Goal: Information Seeking & Learning: Check status

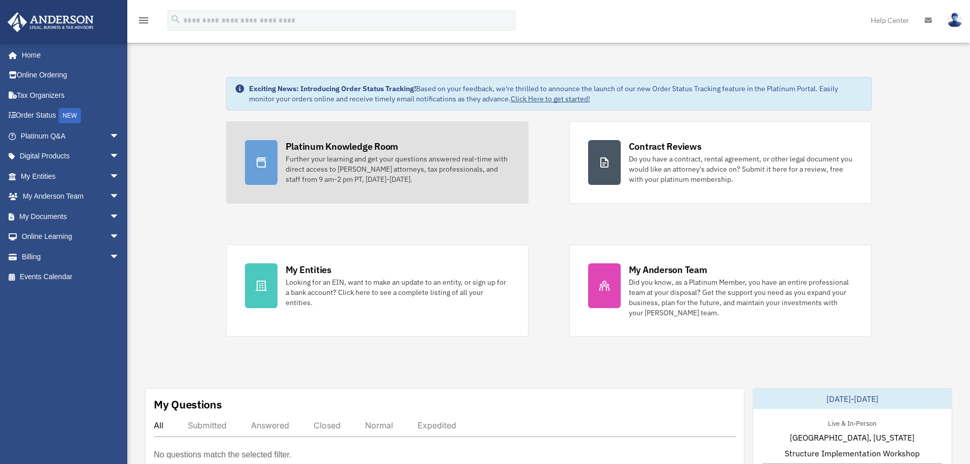
click at [321, 144] on div "Platinum Knowledge Room" at bounding box center [342, 146] width 113 height 13
click at [267, 165] on div at bounding box center [261, 162] width 33 height 45
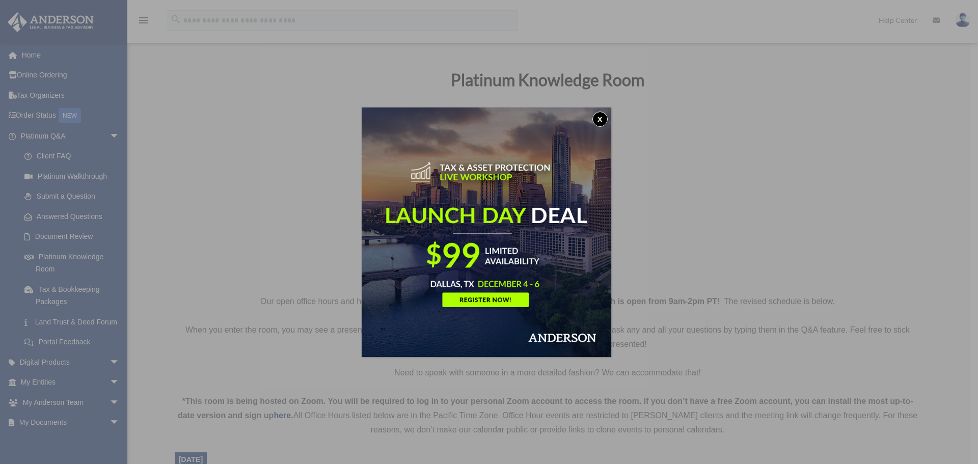
click at [599, 117] on button "x" at bounding box center [599, 119] width 15 height 15
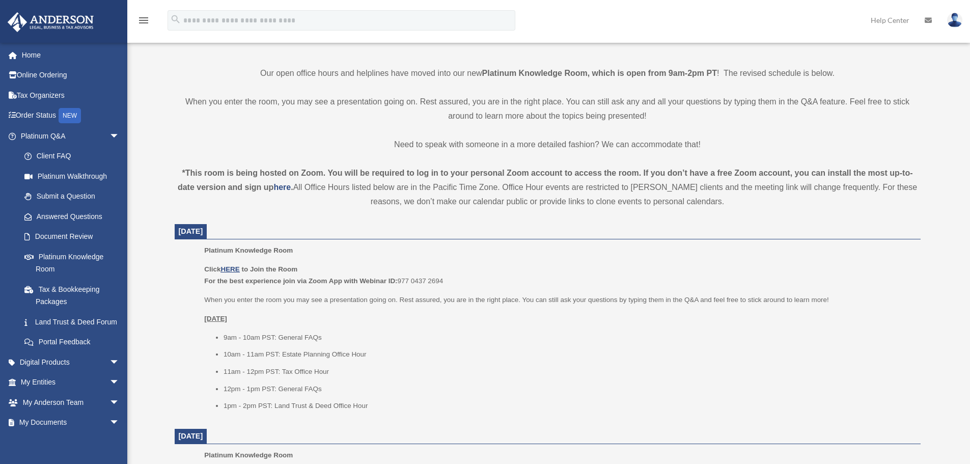
scroll to position [260, 0]
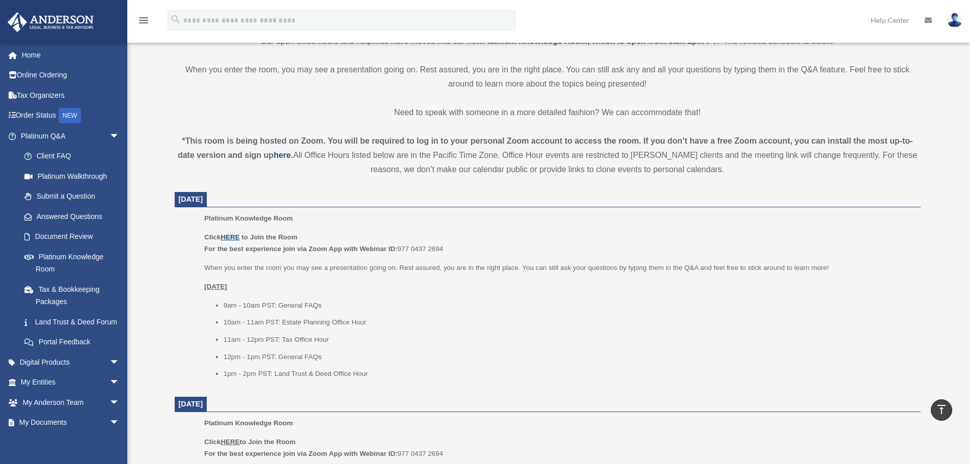
click at [234, 235] on u "HERE" at bounding box center [230, 237] width 19 height 8
click at [109, 393] on span "arrow_drop_down" at bounding box center [119, 382] width 20 height 21
click at [57, 412] on link "Overview" at bounding box center [74, 402] width 121 height 20
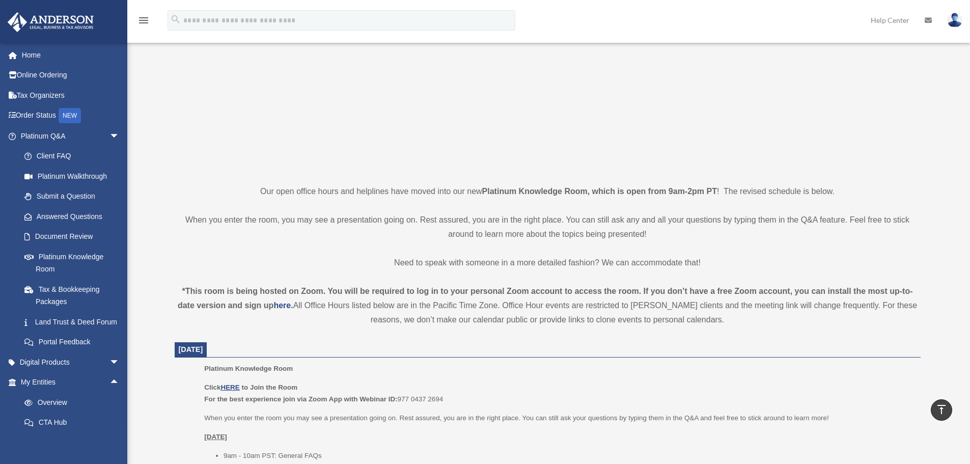
scroll to position [0, 0]
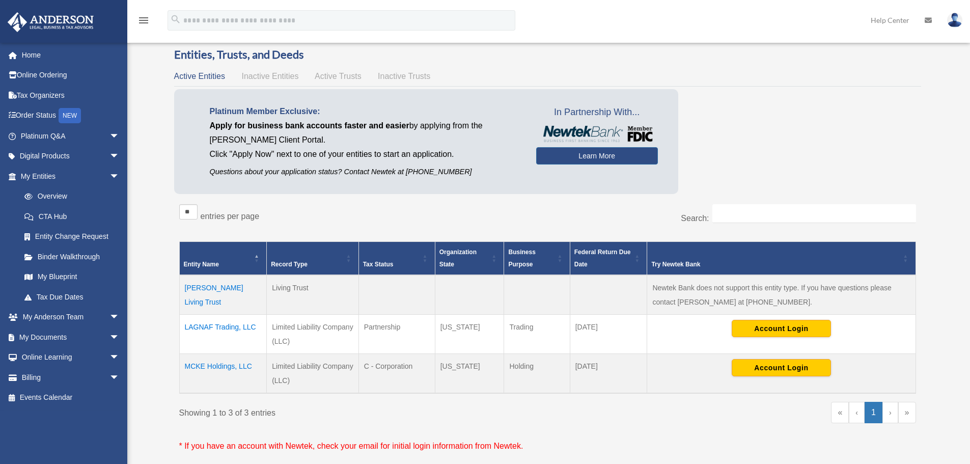
scroll to position [20, 0]
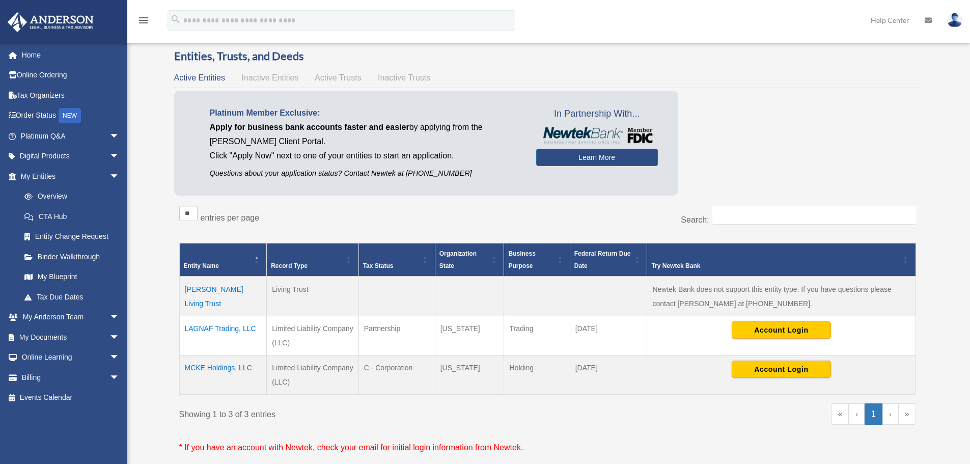
click at [333, 79] on span "Active Trusts" at bounding box center [338, 77] width 47 height 9
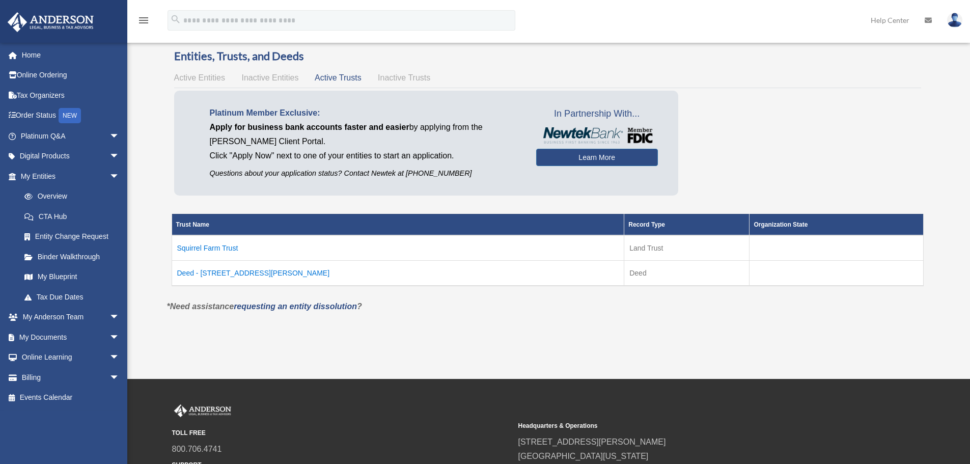
click at [183, 273] on td "Deed - 666 Mueller Road" at bounding box center [398, 272] width 453 height 25
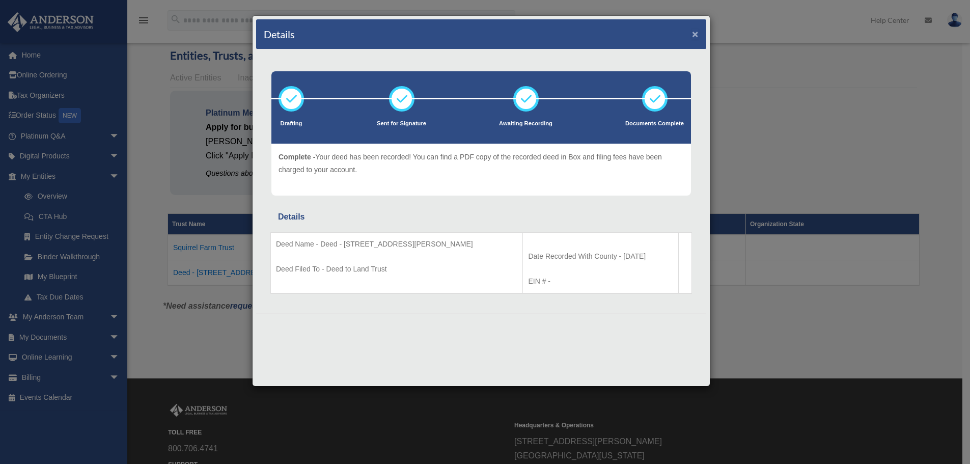
drag, startPoint x: 695, startPoint y: 35, endPoint x: 679, endPoint y: 50, distance: 21.6
click at [695, 35] on button "×" at bounding box center [695, 34] width 7 height 11
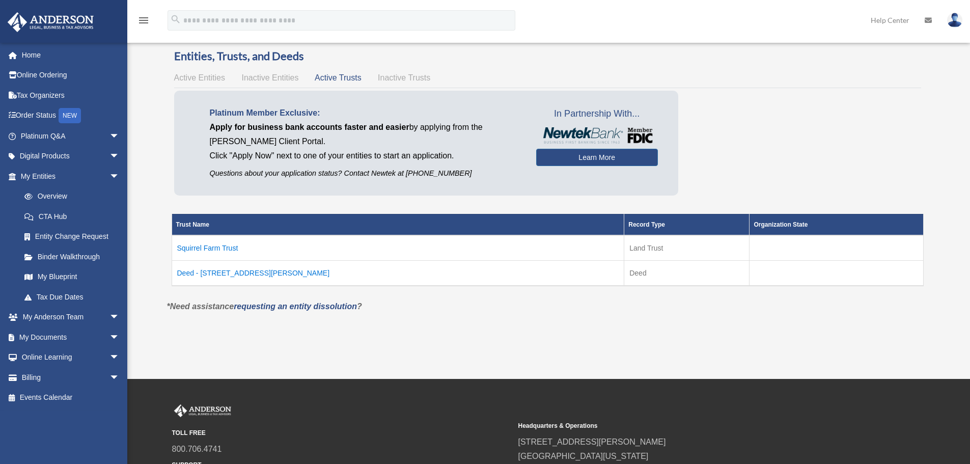
click at [194, 247] on td "Squirrel Farm Trust" at bounding box center [398, 247] width 453 height 25
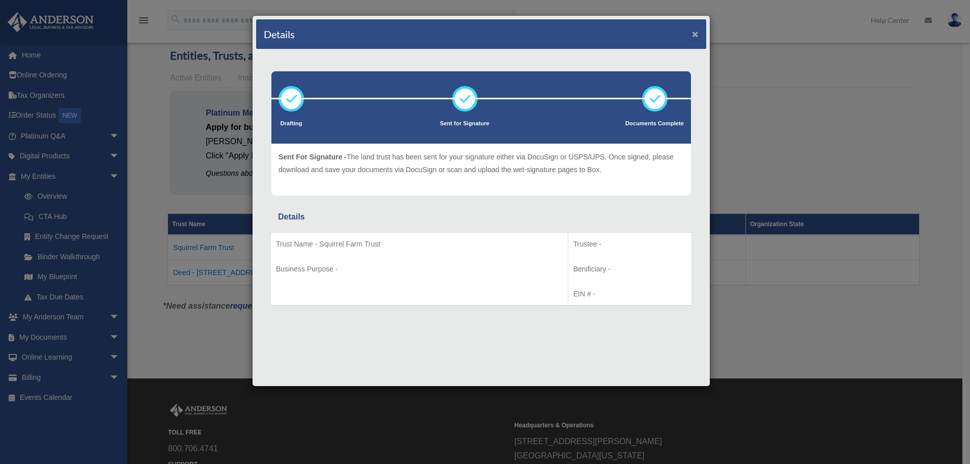
click at [694, 33] on button "×" at bounding box center [695, 34] width 7 height 11
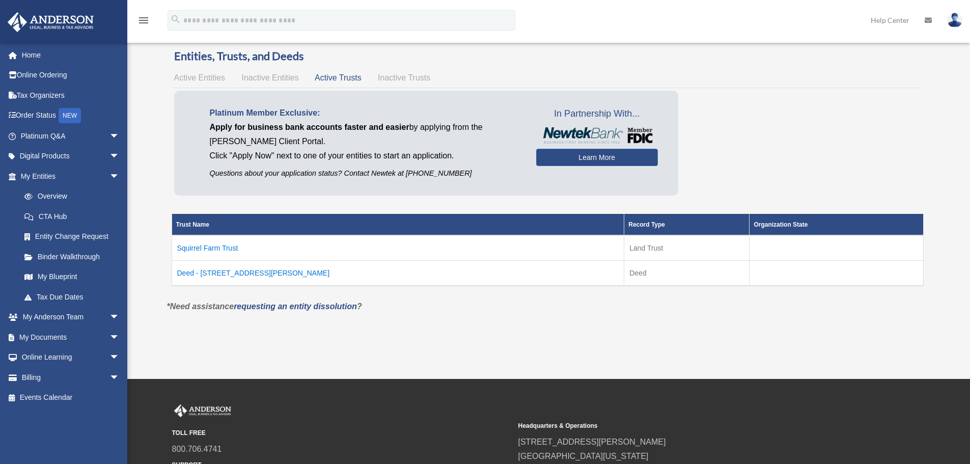
click at [260, 79] on span "Inactive Entities" at bounding box center [269, 77] width 57 height 9
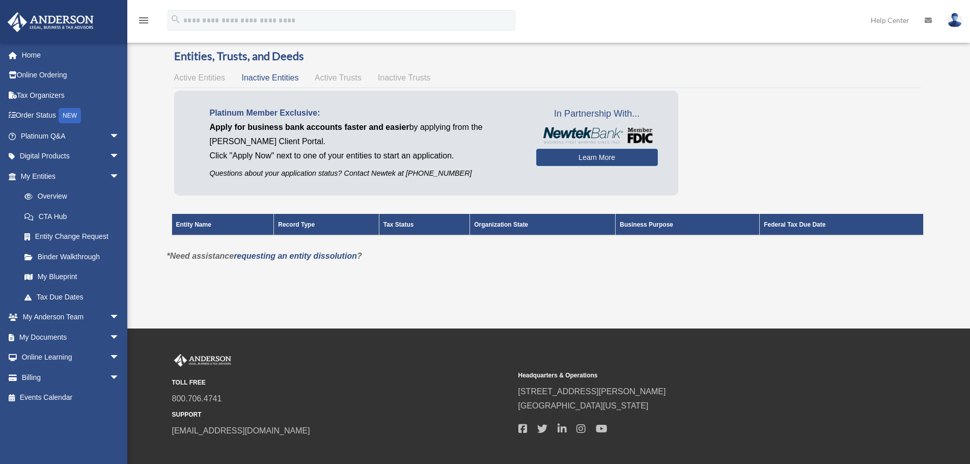
click at [392, 77] on span "Inactive Trusts" at bounding box center [404, 77] width 52 height 9
click at [195, 78] on span "Active Entities" at bounding box center [199, 77] width 51 height 9
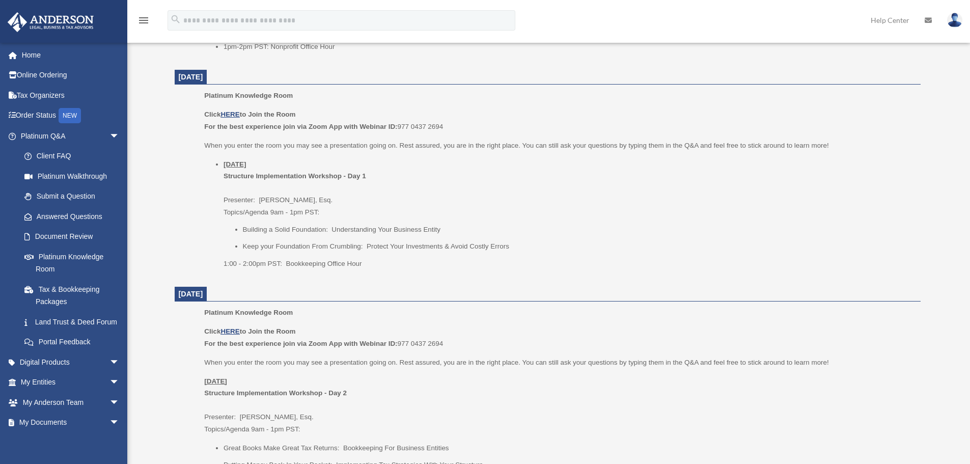
scroll to position [987, 0]
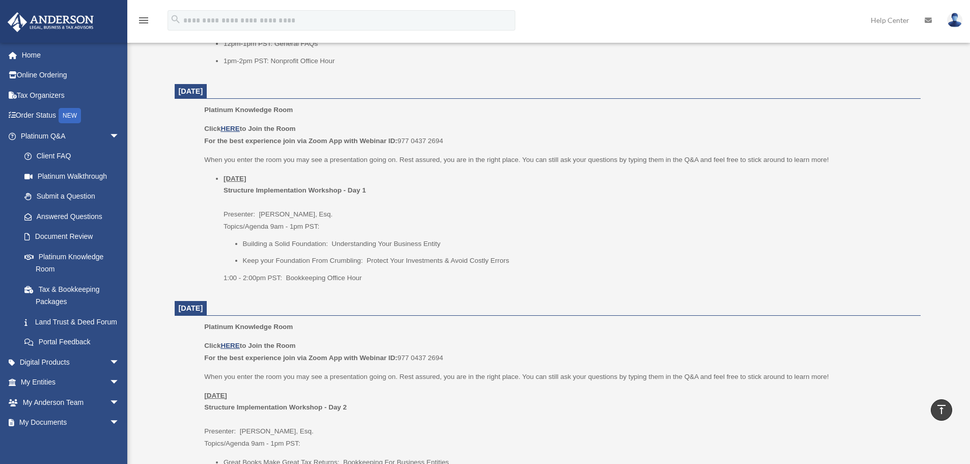
click at [954, 19] on img at bounding box center [954, 20] width 15 height 15
drag, startPoint x: 776, startPoint y: 87, endPoint x: 784, endPoint y: 94, distance: 10.9
click at [775, 86] on link "Logout" at bounding box center [789, 88] width 102 height 21
